Goal: Find specific page/section: Find specific page/section

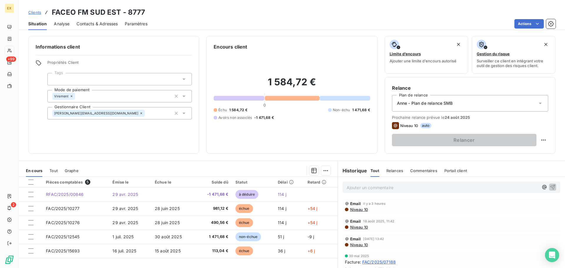
scroll to position [40, 0]
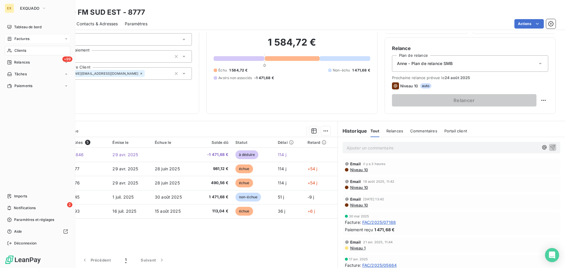
click at [12, 36] on div "Factures" at bounding box center [18, 38] width 22 height 5
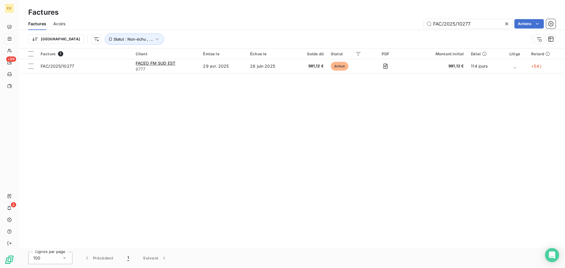
drag, startPoint x: 478, startPoint y: 25, endPoint x: 387, endPoint y: 25, distance: 90.3
click at [388, 25] on div "FAC/2025/10277 Actions" at bounding box center [313, 23] width 483 height 9
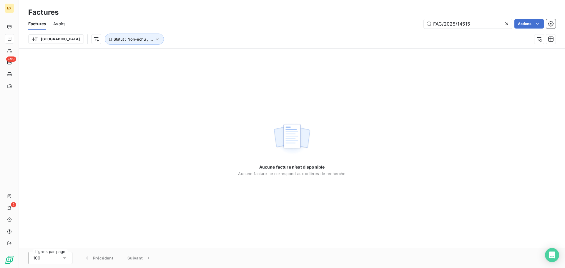
click at [434, 19] on div "Factures Avoirs FAC/2025/14515 Actions" at bounding box center [292, 24] width 546 height 12
click at [434, 21] on input "FAC/2025/14515" at bounding box center [468, 23] width 88 height 9
type input "FAC/2025/14515"
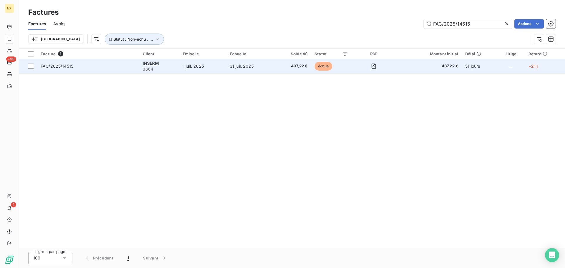
click at [91, 66] on span "FAC/2025/14515" at bounding box center [88, 66] width 95 height 6
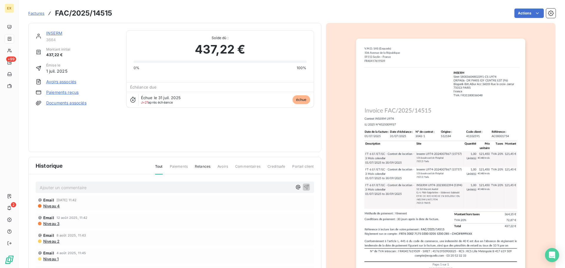
click at [52, 32] on link "INSERM" at bounding box center [54, 33] width 16 height 5
